Goal: Task Accomplishment & Management: Use online tool/utility

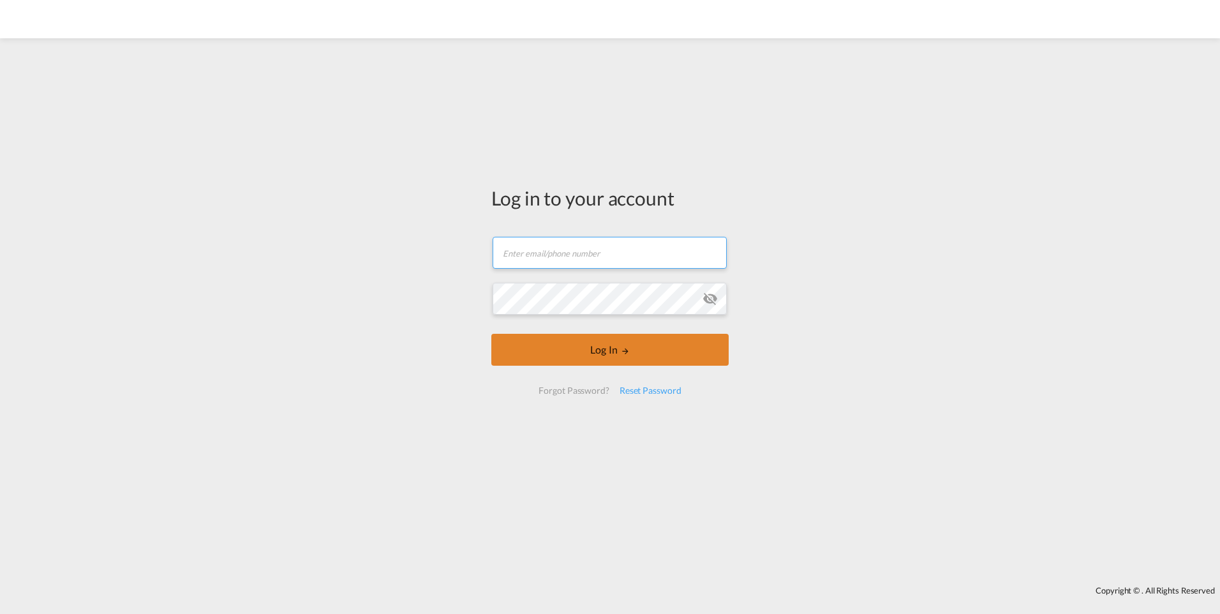
type input "[PERSON_NAME][EMAIL_ADDRESS][PERSON_NAME][DOMAIN_NAME]"
click at [635, 357] on button "Log In" at bounding box center [609, 350] width 237 height 32
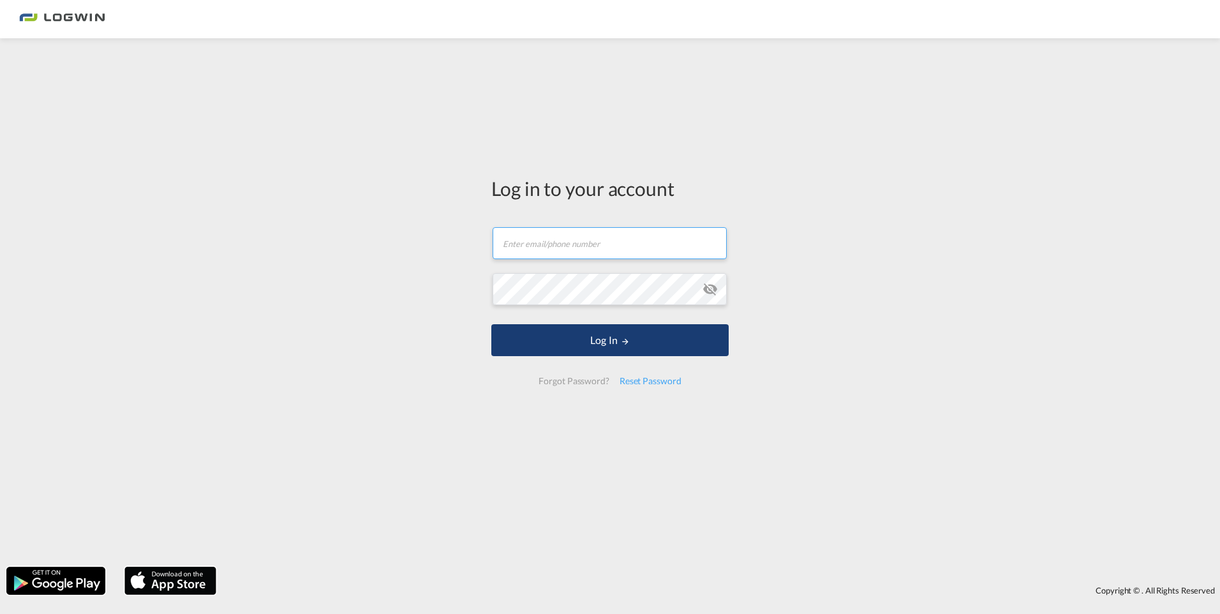
type input "[PERSON_NAME][EMAIL_ADDRESS][PERSON_NAME][DOMAIN_NAME]"
click at [596, 341] on button "Log In" at bounding box center [609, 340] width 237 height 32
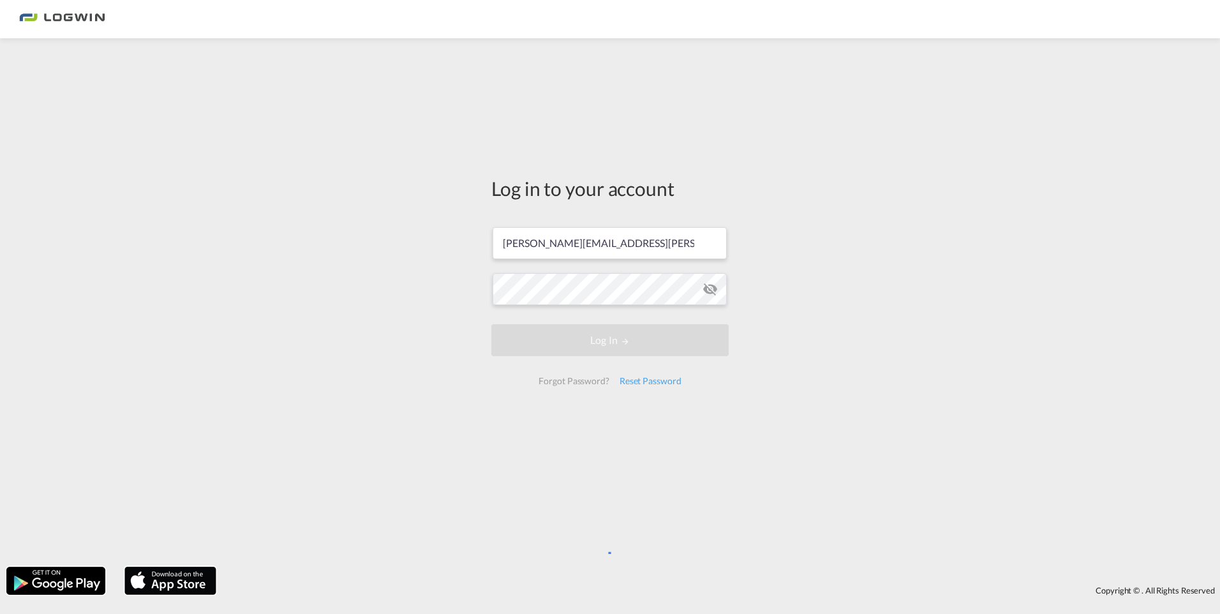
click at [711, 285] on md-icon "icon-eye-off" at bounding box center [709, 288] width 15 height 15
